Goal: Navigation & Orientation: Find specific page/section

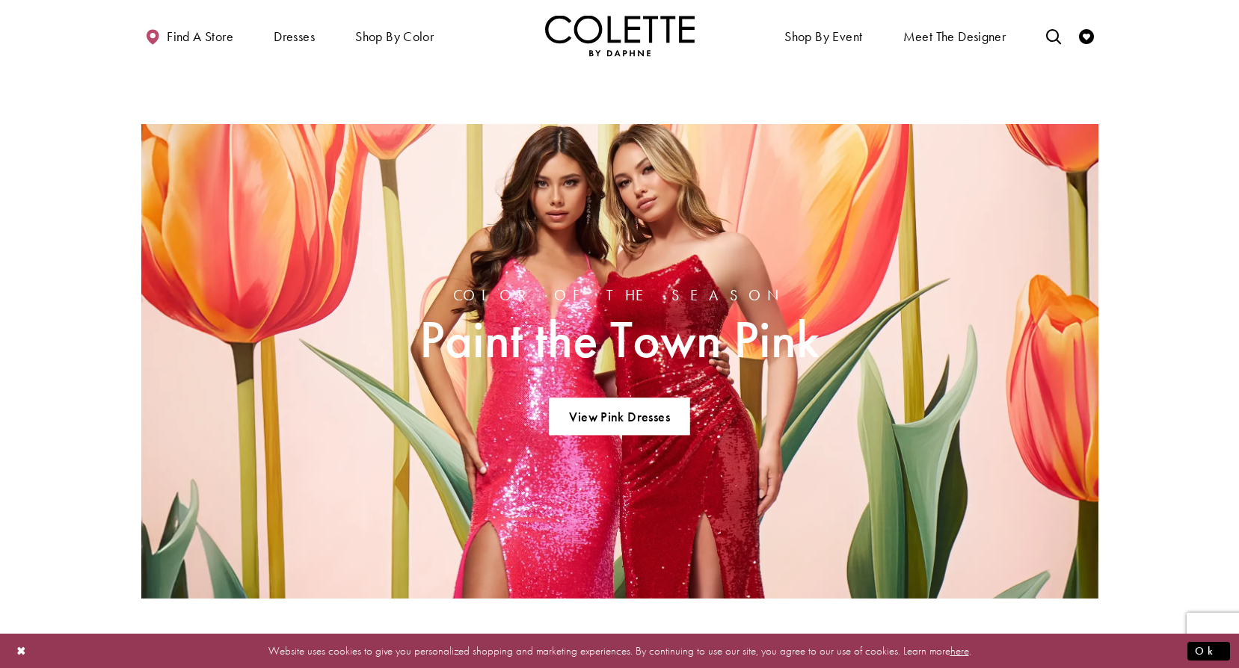
scroll to position [1121, 0]
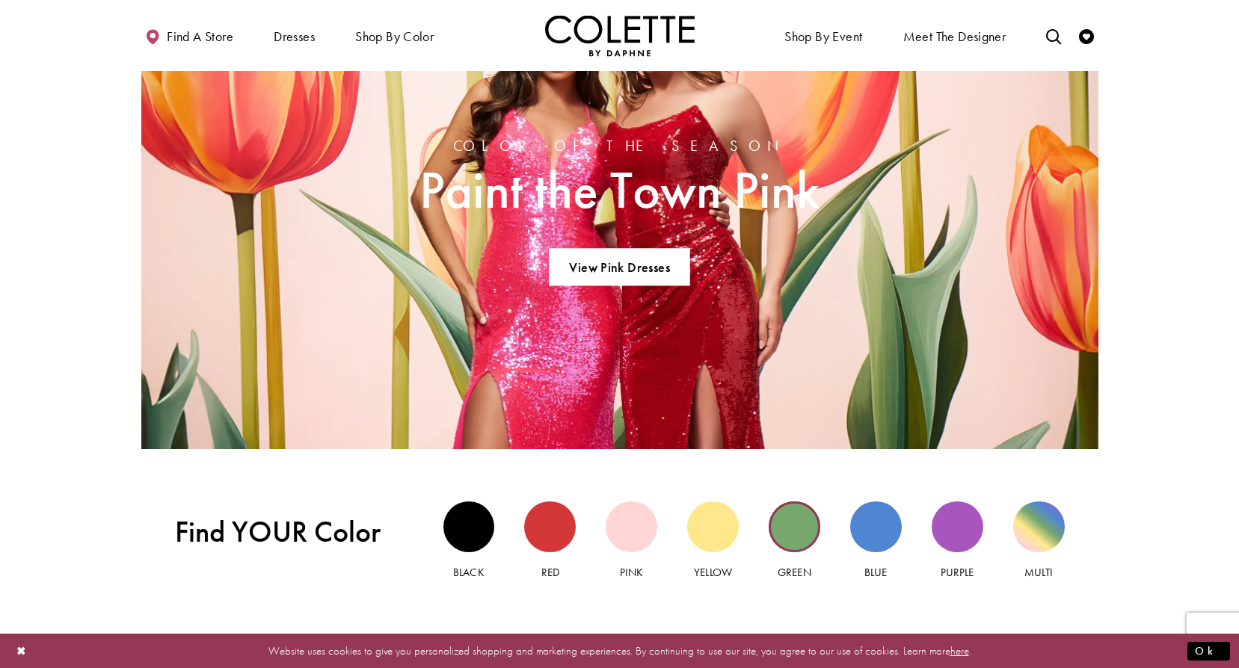
click at [788, 536] on div "Green view" at bounding box center [794, 528] width 52 height 52
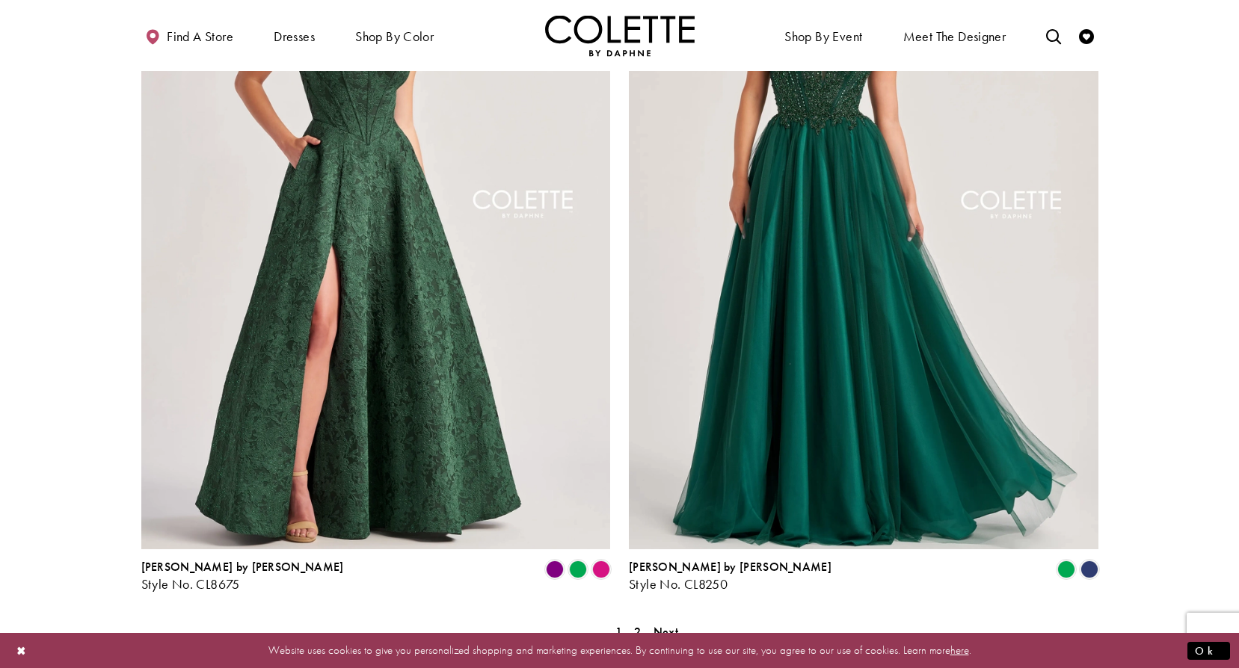
scroll to position [2841, 0]
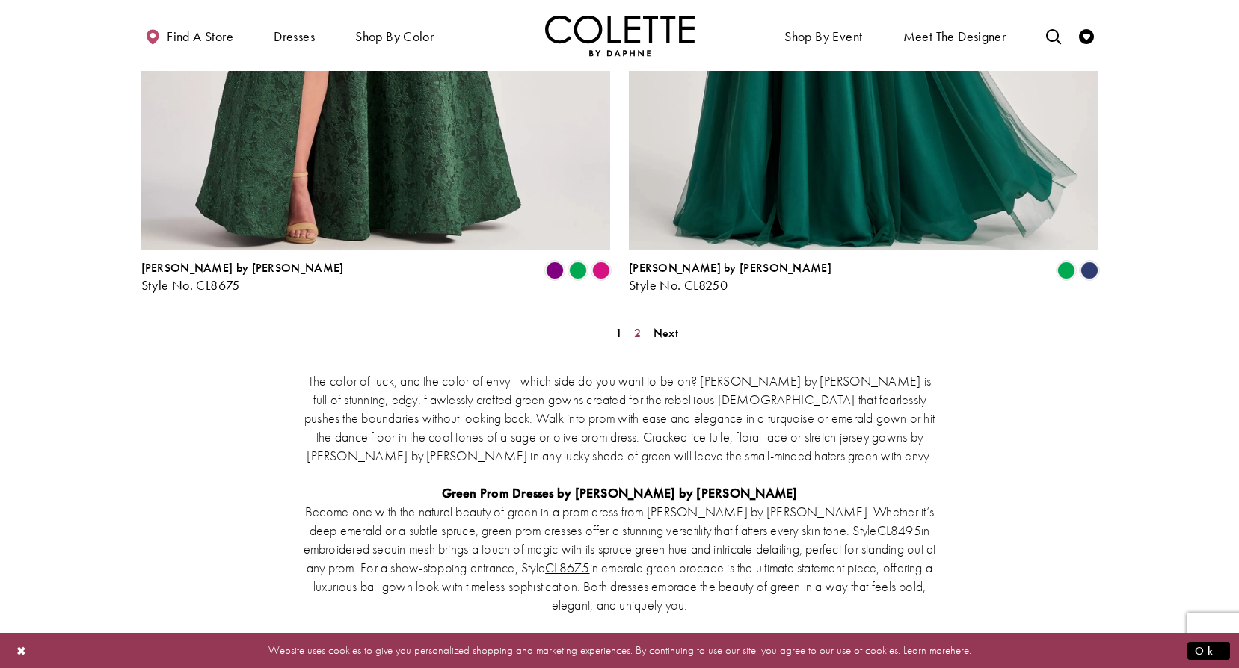
click at [637, 325] on span "2" at bounding box center [637, 333] width 7 height 16
